Goal: Information Seeking & Learning: Learn about a topic

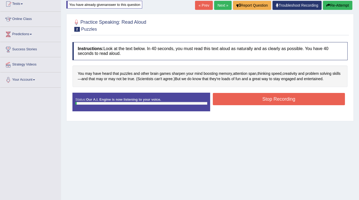
scroll to position [60, 0]
click at [279, 95] on button "Stop Recording" at bounding box center [279, 99] width 133 height 12
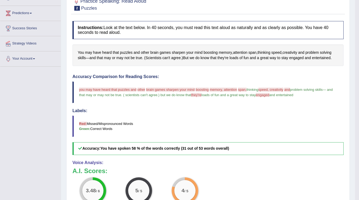
scroll to position [28, 0]
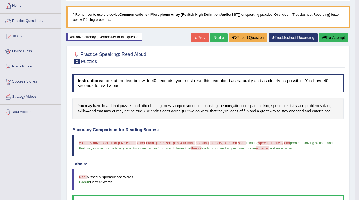
click at [212, 38] on link "Next »" at bounding box center [219, 37] width 18 height 9
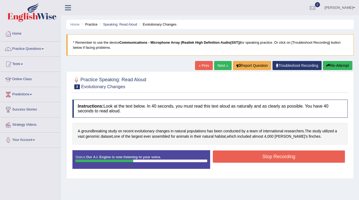
click at [252, 156] on button "Stop Recording" at bounding box center [279, 156] width 133 height 12
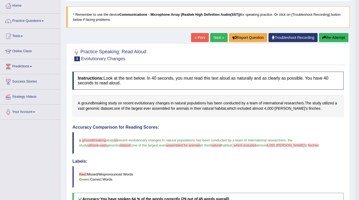
scroll to position [27, 0]
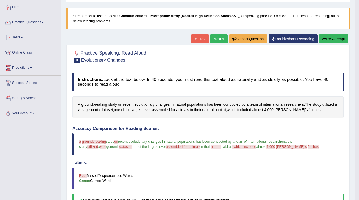
click at [331, 37] on button "Re-Attempt" at bounding box center [333, 38] width 29 height 9
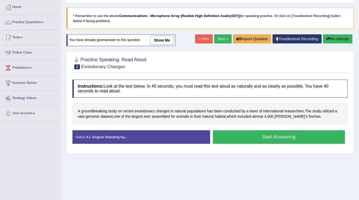
click at [264, 135] on button "Start Answering" at bounding box center [279, 137] width 133 height 14
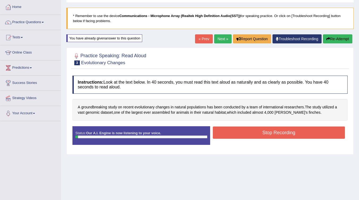
click at [264, 131] on button "Stop Recording" at bounding box center [279, 132] width 133 height 12
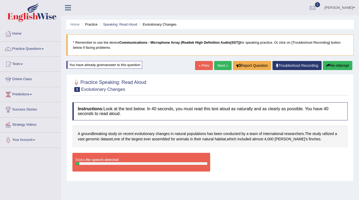
click at [279, 63] on link "Troubleshoot Recording" at bounding box center [297, 65] width 49 height 9
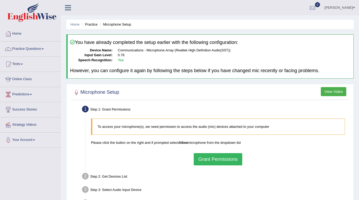
click at [216, 161] on button "Grant Permissions" at bounding box center [218, 159] width 48 height 12
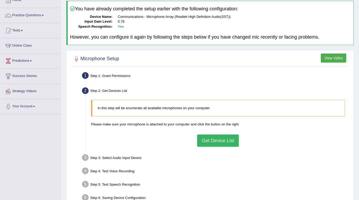
scroll to position [53, 0]
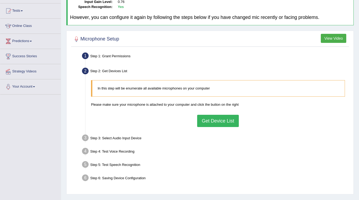
click at [218, 120] on button "Get Device List" at bounding box center [217, 121] width 41 height 12
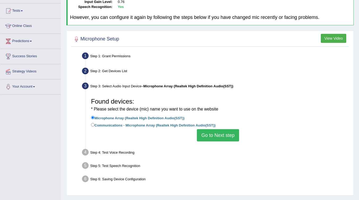
click at [121, 124] on label "Communications - Microphone Array (Realtek High Definition Audio(SST))" at bounding box center [153, 125] width 125 height 6
click at [95, 124] on input "Communications - Microphone Array (Realtek High Definition Audio(SST))" at bounding box center [92, 124] width 3 height 3
radio input "true"
click at [160, 118] on label "Microphone Array (Realtek High Definition Audio(SST))" at bounding box center [138, 118] width 94 height 6
click at [95, 118] on input "Microphone Array (Realtek High Definition Audio(SST))" at bounding box center [92, 117] width 3 height 3
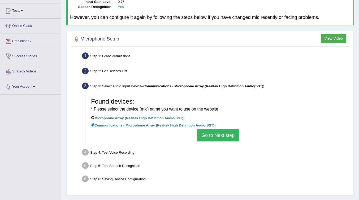
radio input "true"
click at [221, 135] on button "Go to Next step" at bounding box center [218, 135] width 42 height 12
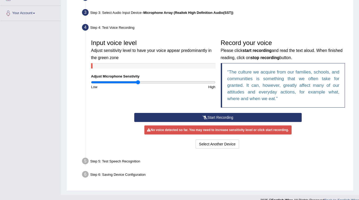
scroll to position [133, 0]
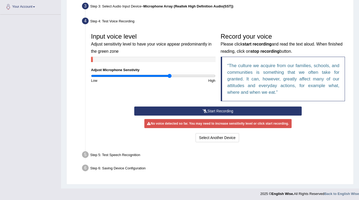
click at [170, 76] on input "range" at bounding box center [153, 76] width 125 height 4
click at [199, 75] on input "range" at bounding box center [153, 76] width 125 height 4
click at [201, 108] on button "Start Recording" at bounding box center [218, 110] width 168 height 9
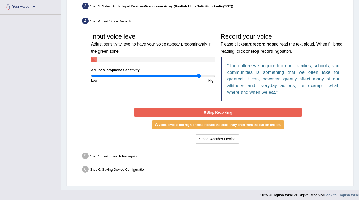
click at [178, 78] on div "High" at bounding box center [185, 80] width 65 height 5
type input "1.14"
click at [162, 74] on input "range" at bounding box center [153, 76] width 125 height 4
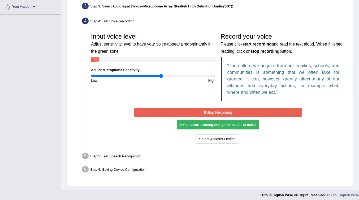
click at [212, 112] on button "Stop Recording" at bounding box center [218, 112] width 168 height 9
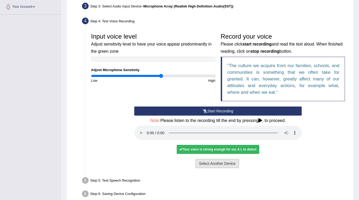
click at [218, 165] on button "Select Another Device" at bounding box center [218, 163] width 44 height 9
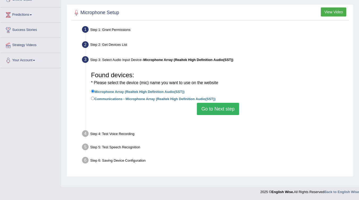
scroll to position [79, 0]
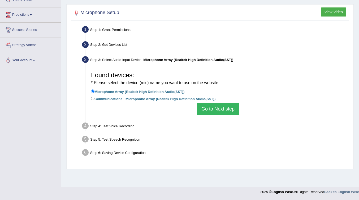
click at [214, 113] on button "Go to Next step" at bounding box center [218, 109] width 42 height 12
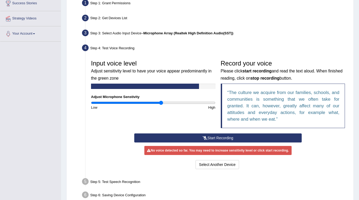
scroll to position [134, 0]
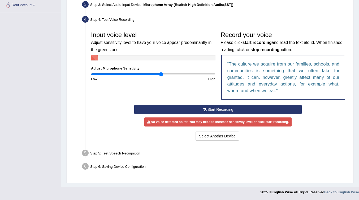
click at [204, 108] on icon at bounding box center [205, 109] width 5 height 4
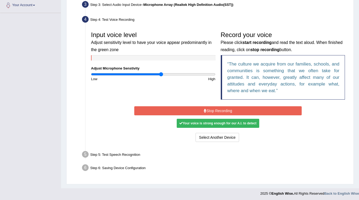
click at [204, 108] on button "Stop Recording" at bounding box center [218, 110] width 168 height 9
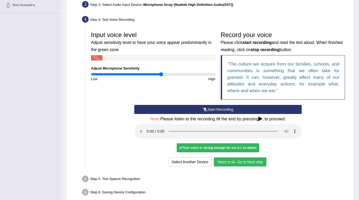
click at [242, 158] on button "Voice is ok. Go to Next step" at bounding box center [240, 161] width 53 height 9
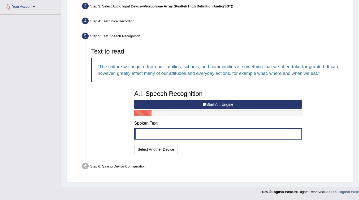
scroll to position [133, 0]
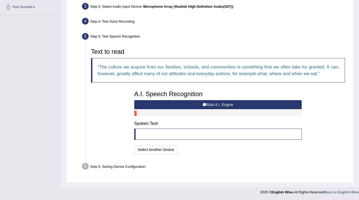
click at [199, 104] on button "Start A.I. Engine" at bounding box center [218, 104] width 168 height 9
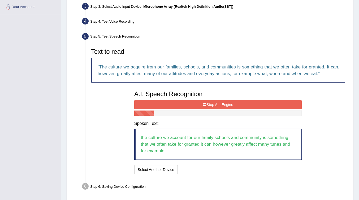
click at [206, 105] on icon at bounding box center [205, 105] width 4 height 4
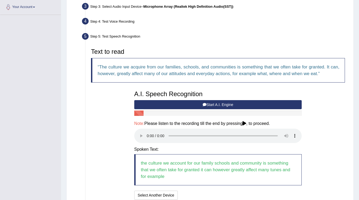
click at [200, 107] on button "Start A.I. Engine" at bounding box center [218, 104] width 168 height 9
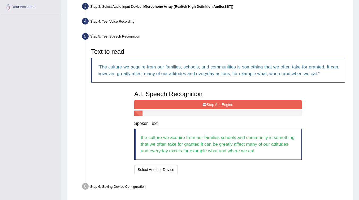
click at [199, 104] on button "Stop A.I. Engine" at bounding box center [218, 104] width 168 height 9
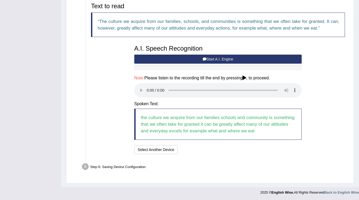
scroll to position [178, 0]
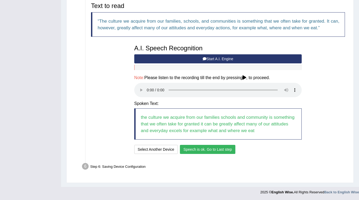
click at [191, 148] on button "Speech is ok. Go to Last step" at bounding box center [208, 149] width 56 height 9
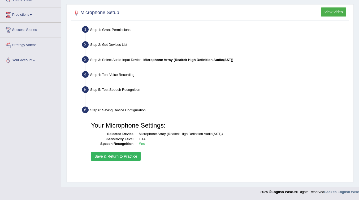
scroll to position [79, 0]
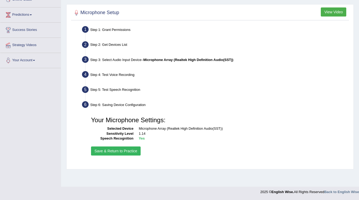
click at [131, 153] on button "Save & Return to Practice" at bounding box center [116, 150] width 50 height 9
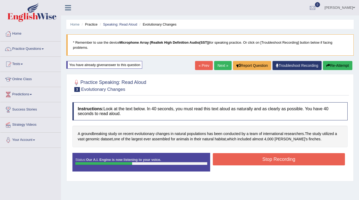
click at [269, 155] on button "Stop Recording" at bounding box center [279, 159] width 133 height 12
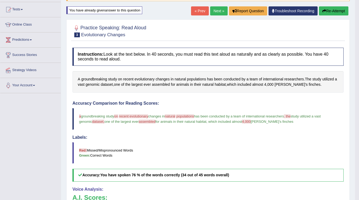
scroll to position [27, 0]
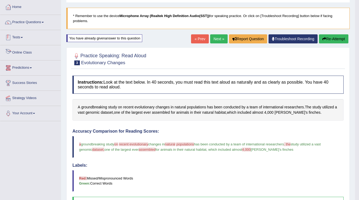
click at [23, 38] on span at bounding box center [22, 37] width 2 height 1
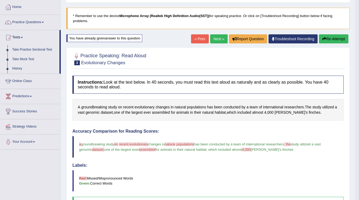
click at [26, 59] on link "Take Mock Test" at bounding box center [35, 59] width 50 height 10
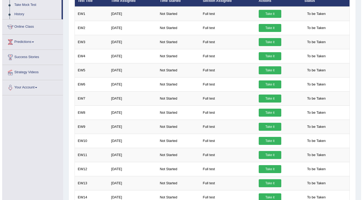
scroll to position [106, 0]
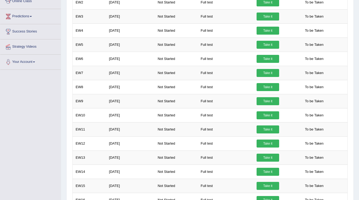
click at [271, 44] on link "Take it" at bounding box center [268, 45] width 23 height 8
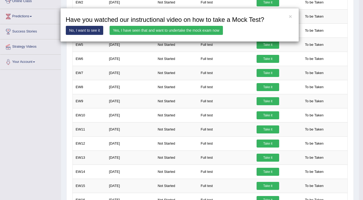
click at [163, 30] on link "Yes, I have seen that and want to undertake the mock exam now" at bounding box center [166, 30] width 113 height 9
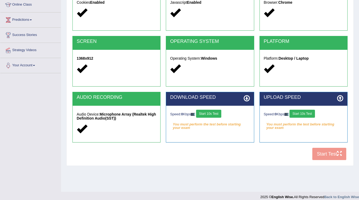
scroll to position [79, 0]
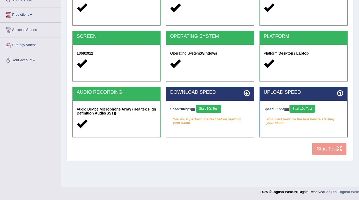
click at [215, 108] on button "Start 10s Test" at bounding box center [208, 108] width 25 height 8
click at [304, 106] on button "Start 10s Test" at bounding box center [302, 108] width 25 height 8
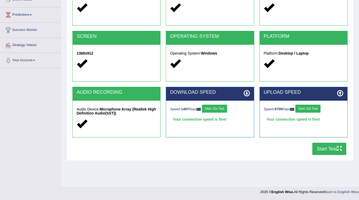
click at [322, 147] on button "Start Test" at bounding box center [330, 148] width 34 height 12
